Goal: Communication & Community: Answer question/provide support

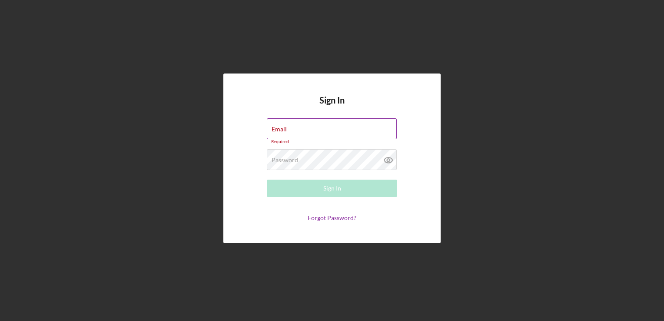
click at [324, 126] on div "Email Required" at bounding box center [332, 131] width 130 height 26
click at [312, 130] on input "Email" at bounding box center [332, 128] width 130 height 21
type input "[EMAIL_ADDRESS][DOMAIN_NAME]"
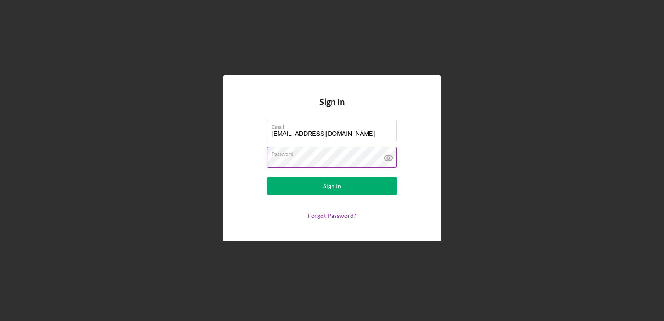
click at [267, 177] on button "Sign In" at bounding box center [332, 185] width 130 height 17
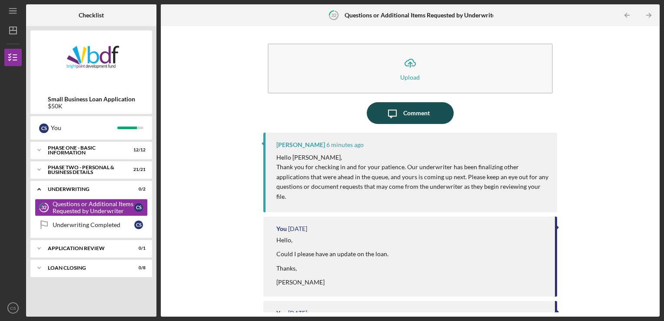
click at [403, 116] on div "Comment" at bounding box center [416, 113] width 27 height 22
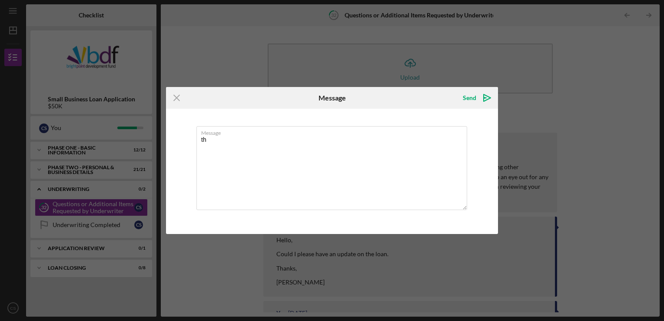
type textarea "t"
type textarea "Thanks for updating me."
click at [471, 99] on div "Send" at bounding box center [469, 97] width 13 height 17
